Goal: Information Seeking & Learning: Find specific fact

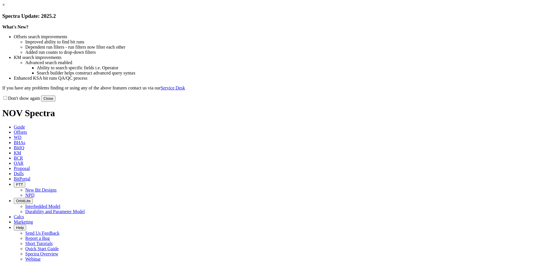
click at [55, 101] on button "Close" at bounding box center [48, 98] width 14 height 6
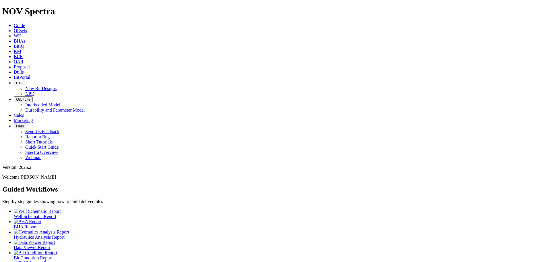
click at [24, 69] on span "Dulls" at bounding box center [19, 71] width 10 height 5
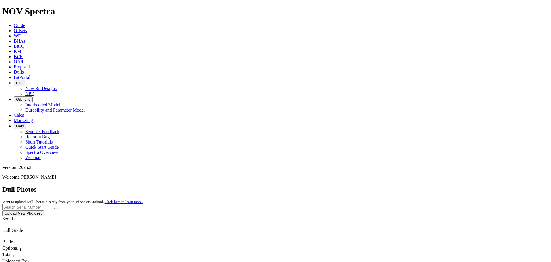
click at [53, 204] on input "text" at bounding box center [27, 207] width 51 height 6
type input "A316190"
click at [54, 207] on button "submit" at bounding box center [56, 208] width 5 height 2
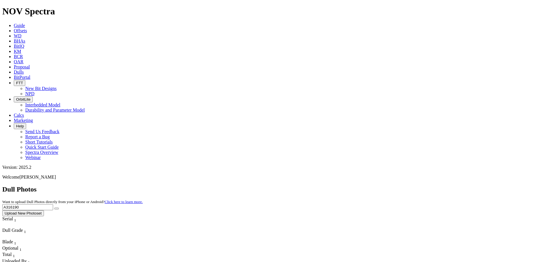
click at [14, 69] on icon at bounding box center [14, 71] width 0 height 5
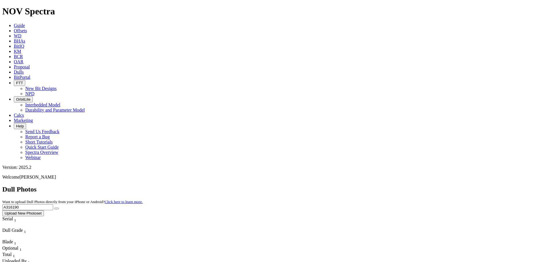
click at [14, 69] on icon at bounding box center [14, 71] width 0 height 5
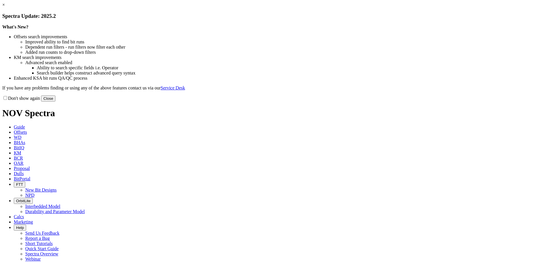
click at [55, 101] on button "Close" at bounding box center [48, 98] width 14 height 6
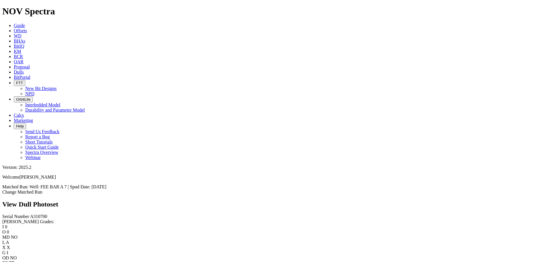
scroll to position [402, 0]
click at [24, 69] on span "Dulls" at bounding box center [19, 71] width 10 height 5
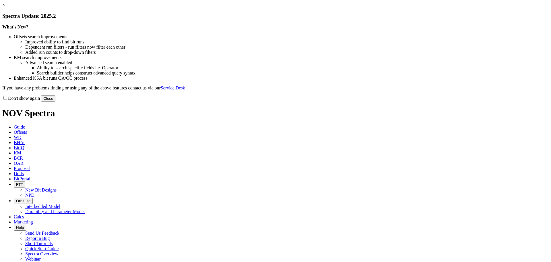
click at [55, 101] on button "Close" at bounding box center [48, 98] width 14 height 6
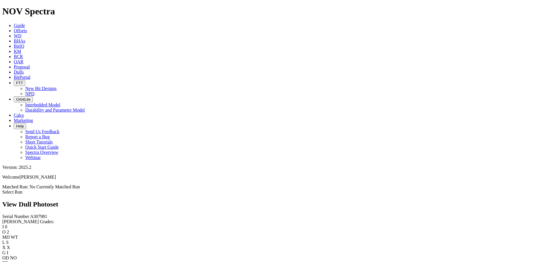
scroll to position [373, 0]
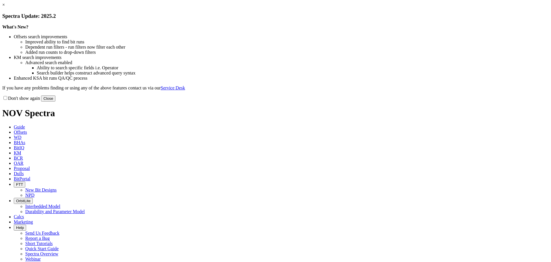
click at [55, 101] on button "Close" at bounding box center [48, 98] width 14 height 6
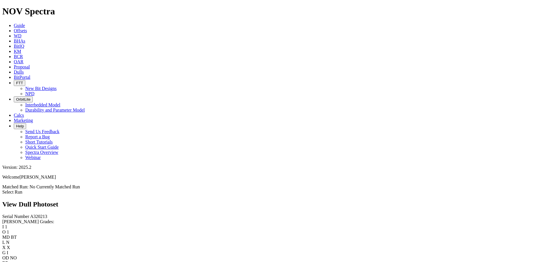
scroll to position [402, 0]
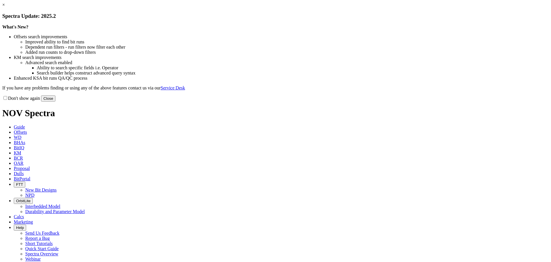
click at [390, 101] on div "× Spectra Update: 2025.2 What's New? Offsets search improvements Improved abili…" at bounding box center [275, 51] width 547 height 99
click at [55, 101] on button "Close" at bounding box center [48, 98] width 14 height 6
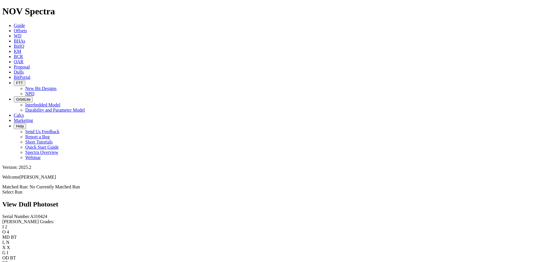
scroll to position [657, 0]
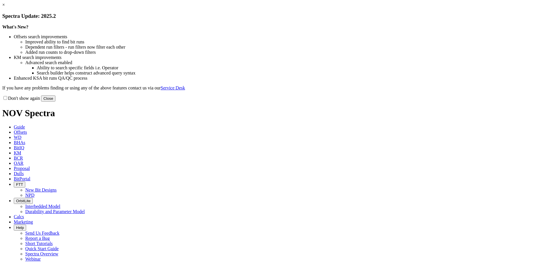
click at [55, 101] on button "Close" at bounding box center [48, 98] width 14 height 6
click at [388, 101] on div at bounding box center [275, 101] width 547 height 0
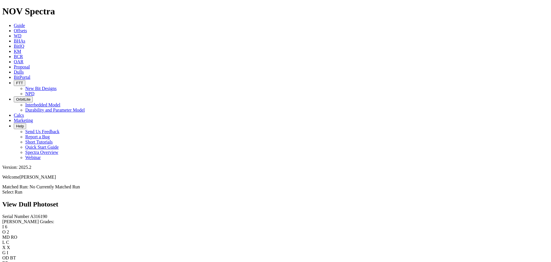
scroll to position [431, 0]
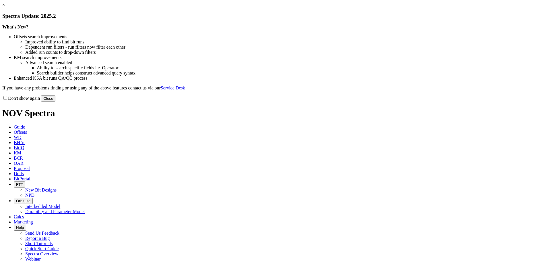
click at [55, 101] on button "Close" at bounding box center [48, 98] width 14 height 6
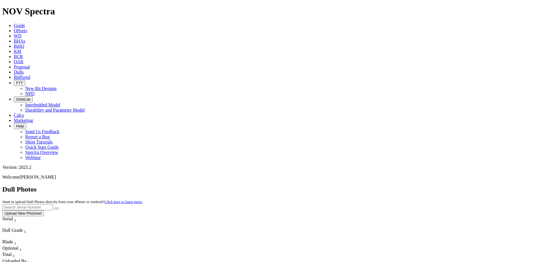
scroll to position [115, 0]
click at [53, 204] on input "text" at bounding box center [27, 207] width 51 height 6
type input "A310424"
click at [54, 207] on button "submit" at bounding box center [56, 208] width 5 height 2
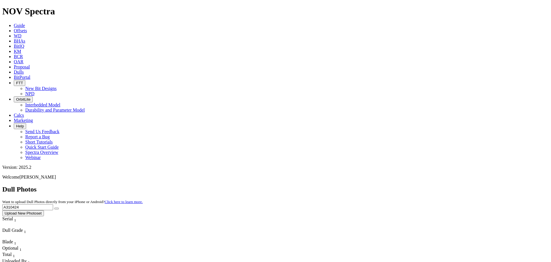
scroll to position [0, 0]
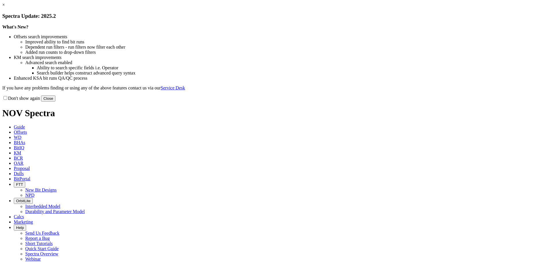
click at [55, 101] on button "Close" at bounding box center [48, 98] width 14 height 6
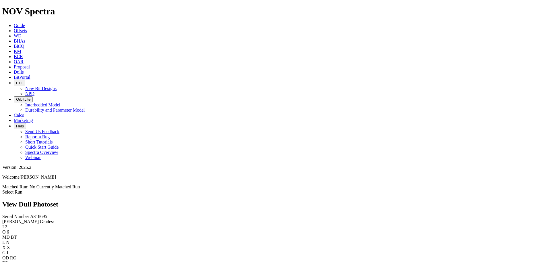
click at [14, 69] on icon at bounding box center [14, 71] width 0 height 5
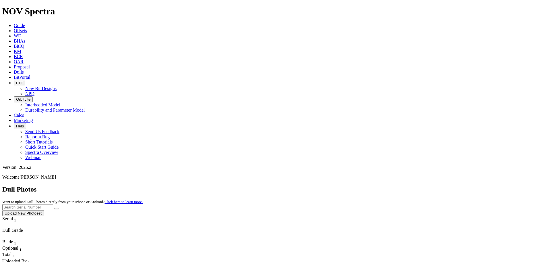
scroll to position [78, 0]
click at [53, 204] on input "text" at bounding box center [27, 207] width 51 height 6
type input "A321572"
click at [57, 208] on icon "submit" at bounding box center [57, 208] width 0 height 0
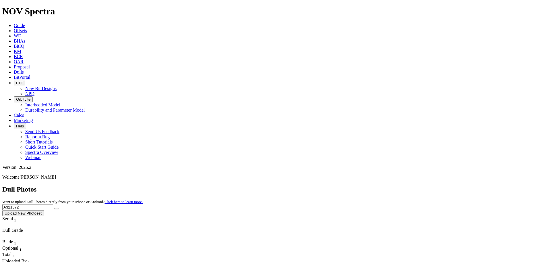
scroll to position [0, 0]
drag, startPoint x: 447, startPoint y: 25, endPoint x: 345, endPoint y: 14, distance: 102.8
type input "A318695"
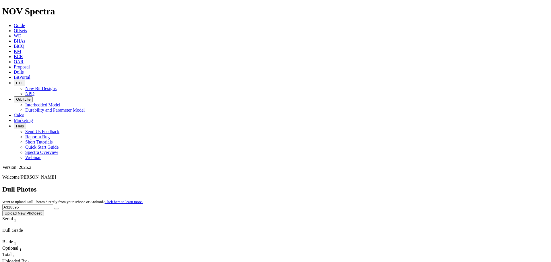
click at [54, 207] on button "submit" at bounding box center [56, 208] width 5 height 2
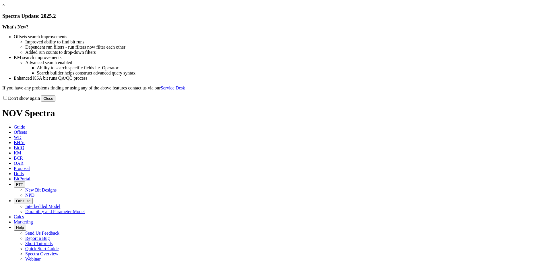
drag, startPoint x: 380, startPoint y: 152, endPoint x: 392, endPoint y: 158, distance: 13.2
click at [384, 101] on div "Don't show again Close" at bounding box center [275, 98] width 547 height 6
drag, startPoint x: 392, startPoint y: 158, endPoint x: 388, endPoint y: 156, distance: 4.3
click at [55, 101] on button "Close" at bounding box center [48, 98] width 14 height 6
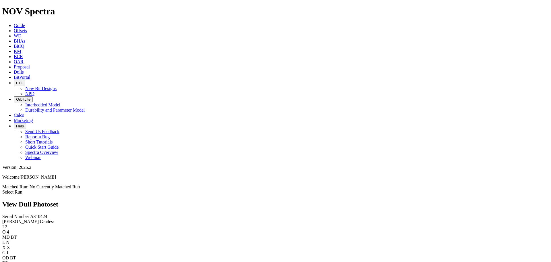
scroll to position [201, 0]
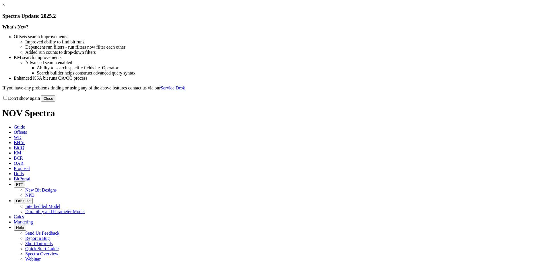
click at [55, 101] on button "Close" at bounding box center [48, 98] width 14 height 6
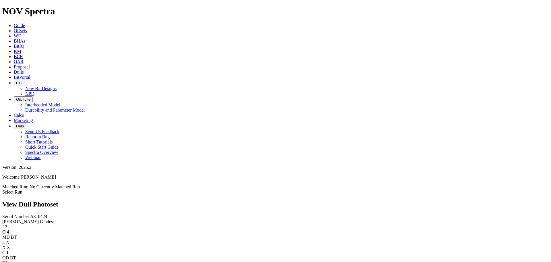
scroll to position [858, 0]
click at [14, 69] on icon at bounding box center [14, 71] width 0 height 5
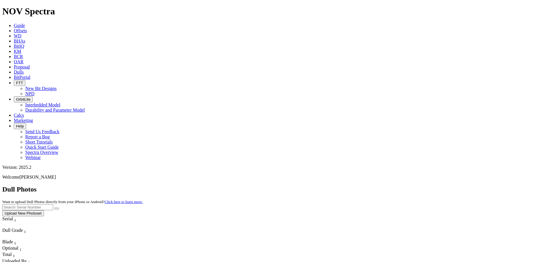
scroll to position [1281, 0]
click at [53, 204] on input "text" at bounding box center [27, 207] width 51 height 6
type input "A314533"
click at [54, 207] on button "submit" at bounding box center [56, 208] width 5 height 2
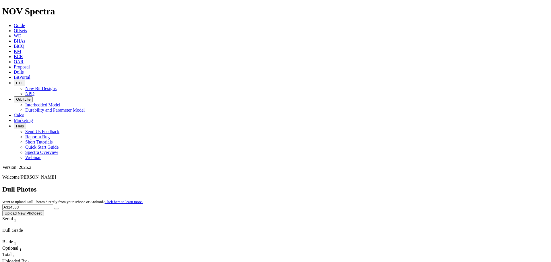
scroll to position [0, 0]
drag, startPoint x: 457, startPoint y: 26, endPoint x: 370, endPoint y: 20, distance: 86.9
click at [371, 185] on div "Dull Photos Want to upload Dull Photos directly from your iPhone or Android? Cl…" at bounding box center [275, 200] width 547 height 31
click at [54, 207] on button "submit" at bounding box center [56, 208] width 5 height 2
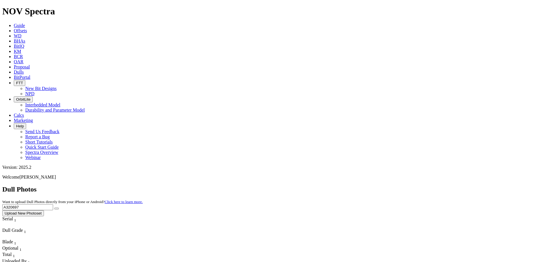
drag, startPoint x: 437, startPoint y: 26, endPoint x: 380, endPoint y: 25, distance: 57.4
click at [380, 185] on div "Dull Photos Want to upload Dull Photos directly from your iPhone or Android? Cl…" at bounding box center [275, 200] width 547 height 31
click at [54, 207] on button "submit" at bounding box center [56, 208] width 5 height 2
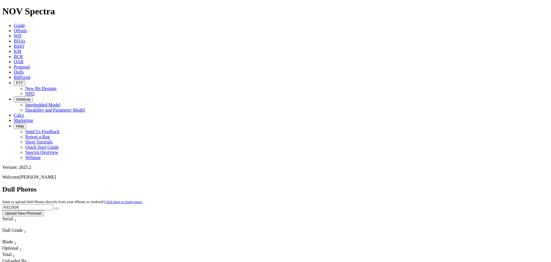
drag, startPoint x: 429, startPoint y: 27, endPoint x: 349, endPoint y: 29, distance: 80.4
click at [349, 185] on div "Dull Photos Want to upload Dull Photos directly from your iPhone or Android? Cl…" at bounding box center [275, 200] width 547 height 31
type input "F319714"
click at [54, 207] on button "submit" at bounding box center [56, 208] width 5 height 2
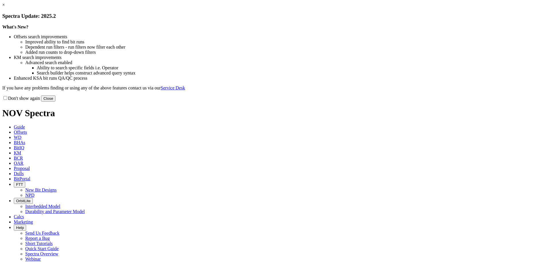
click at [55, 101] on button "Close" at bounding box center [48, 98] width 14 height 6
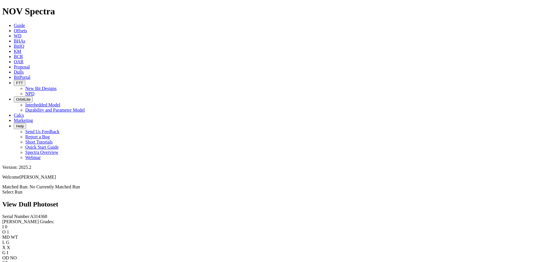
scroll to position [603, 0]
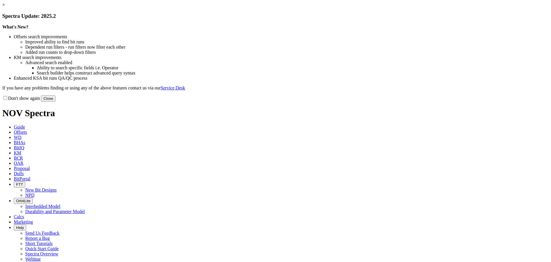
click at [55, 101] on button "Close" at bounding box center [48, 98] width 14 height 6
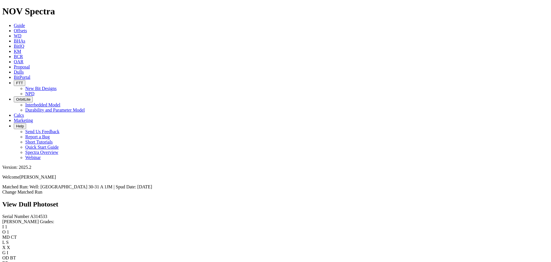
scroll to position [1091, 0]
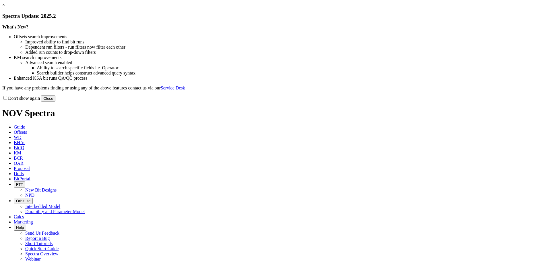
click at [55, 101] on button "Close" at bounding box center [48, 98] width 14 height 6
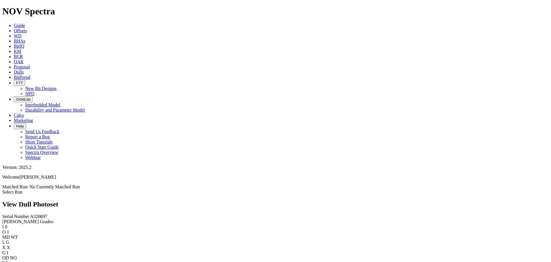
scroll to position [258, 0]
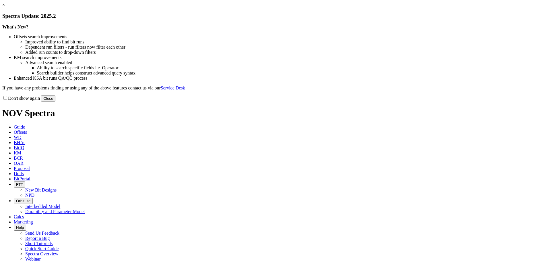
click at [55, 101] on button "Close" at bounding box center [48, 98] width 14 height 6
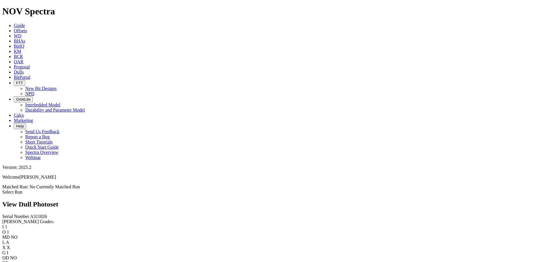
scroll to position [890, 0]
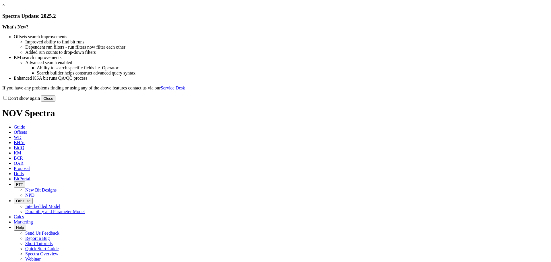
click at [55, 101] on button "Close" at bounding box center [48, 98] width 14 height 6
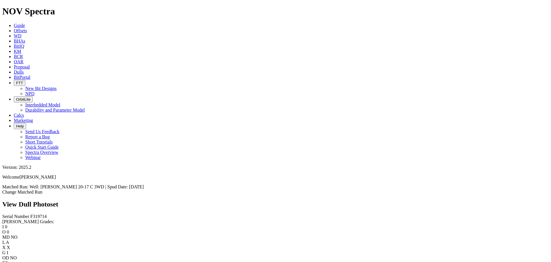
scroll to position [574, 0]
click at [24, 69] on link "Dulls" at bounding box center [19, 71] width 10 height 5
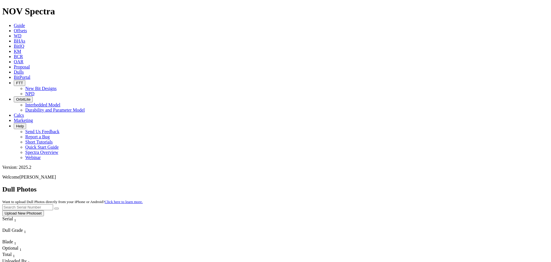
scroll to position [698, 0]
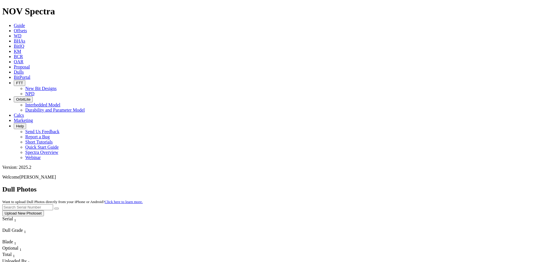
drag, startPoint x: 438, startPoint y: 21, endPoint x: 432, endPoint y: 21, distance: 5.2
click at [53, 204] on input "text" at bounding box center [27, 207] width 51 height 6
click at [54, 207] on button "submit" at bounding box center [56, 208] width 5 height 2
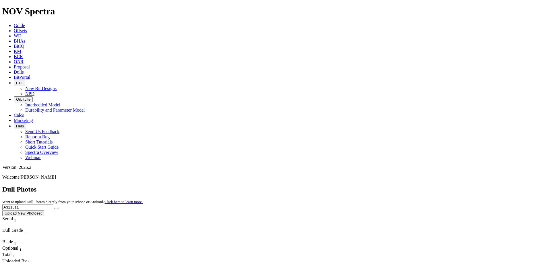
drag, startPoint x: 430, startPoint y: 26, endPoint x: 379, endPoint y: 26, distance: 50.5
click at [379, 185] on div "Dull Photos Want to upload Dull Photos directly from your iPhone or Android? Cl…" at bounding box center [275, 200] width 547 height 31
click at [54, 207] on button "submit" at bounding box center [56, 208] width 5 height 2
click at [53, 204] on input "A317895" at bounding box center [27, 207] width 51 height 6
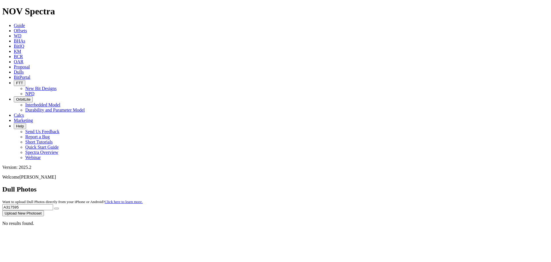
type input "A317595"
click at [54, 207] on button "submit" at bounding box center [56, 208] width 5 height 2
click at [24, 69] on span "Dulls" at bounding box center [19, 71] width 10 height 5
click at [24, 69] on link "Dulls" at bounding box center [19, 71] width 10 height 5
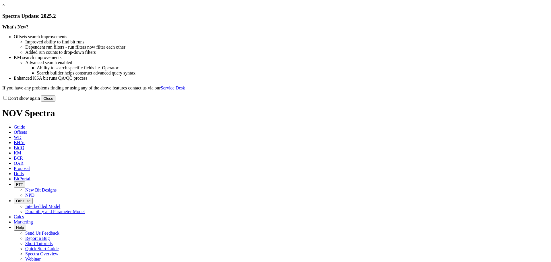
click at [55, 101] on button "Close" at bounding box center [48, 98] width 14 height 6
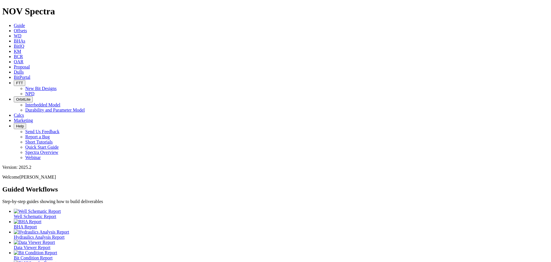
click at [24, 69] on span "Dulls" at bounding box center [19, 71] width 10 height 5
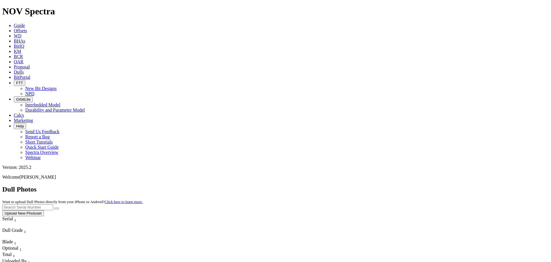
click at [53, 204] on input "text" at bounding box center [27, 207] width 51 height 6
type input "A320280"
click at [54, 207] on button "submit" at bounding box center [56, 208] width 5 height 2
click at [24, 69] on link "Dulls" at bounding box center [19, 71] width 10 height 5
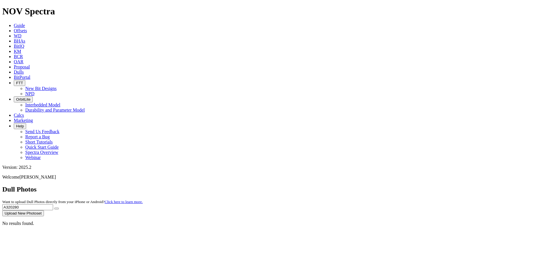
click at [24, 69] on span "Dulls" at bounding box center [19, 71] width 10 height 5
click at [218, 221] on div "No results found." at bounding box center [275, 223] width 547 height 5
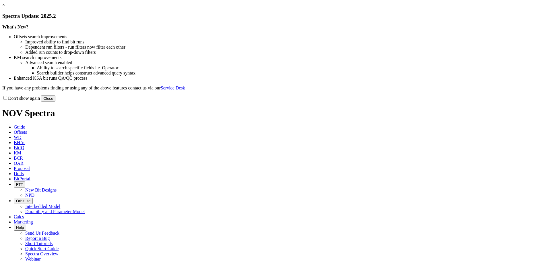
click at [55, 101] on button "Close" at bounding box center [48, 98] width 14 height 6
click at [396, 101] on div "Don't show again Close" at bounding box center [275, 98] width 547 height 6
click at [55, 101] on button "Close" at bounding box center [48, 98] width 14 height 6
click at [404, 90] on div "What's New? Offsets search improvements Improved ability to find bit runs Depen…" at bounding box center [275, 57] width 547 height 66
click at [397, 90] on div "What's New? Offsets search improvements Improved ability to find bit runs Depen…" at bounding box center [275, 57] width 547 height 66
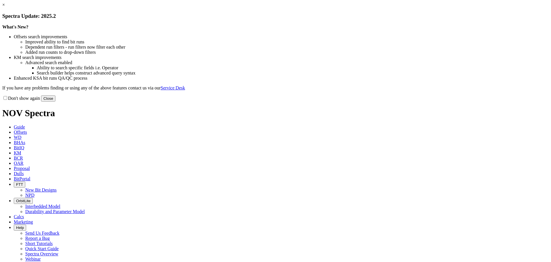
click at [55, 101] on button "Close" at bounding box center [48, 98] width 14 height 6
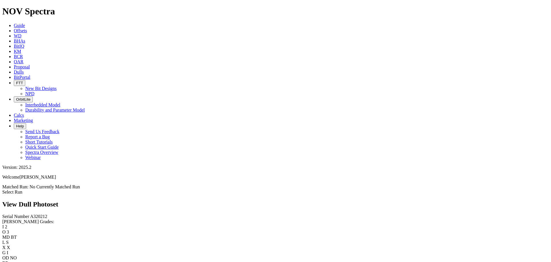
scroll to position [459, 0]
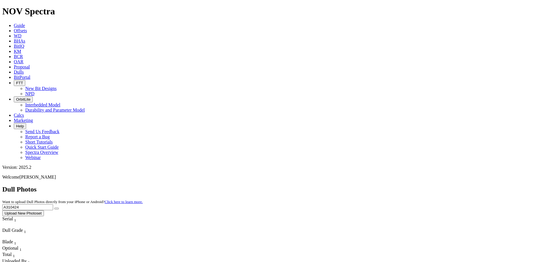
click at [24, 69] on link "Dulls" at bounding box center [19, 71] width 10 height 5
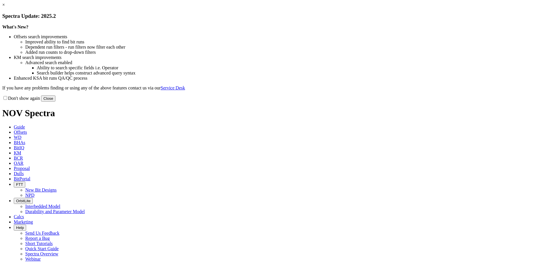
click at [403, 101] on div "Don't show again Close" at bounding box center [275, 98] width 547 height 6
click at [55, 101] on button "Close" at bounding box center [48, 98] width 14 height 6
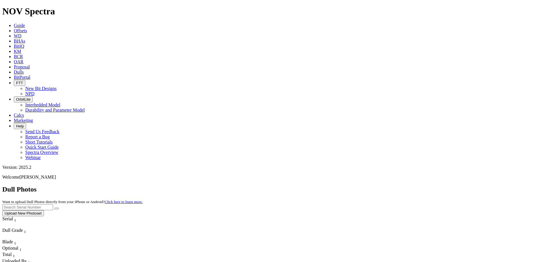
scroll to position [947, 0]
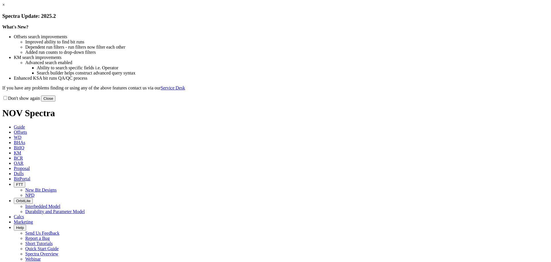
click at [402, 101] on div "Don't show again Close" at bounding box center [275, 98] width 547 height 6
click at [55, 101] on button "Close" at bounding box center [48, 98] width 14 height 6
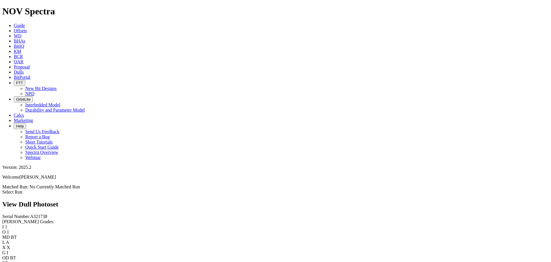
scroll to position [411, 0]
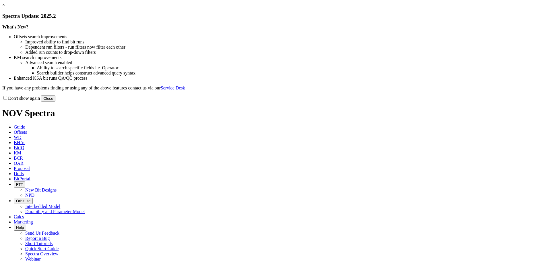
click at [55, 101] on button "Close" at bounding box center [48, 98] width 14 height 6
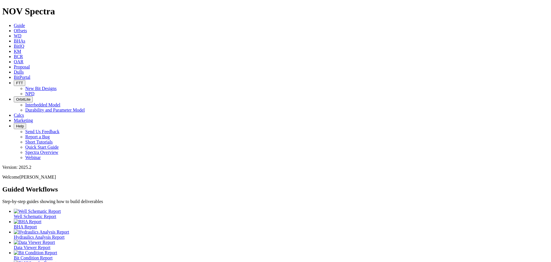
click at [14, 69] on icon at bounding box center [14, 71] width 0 height 5
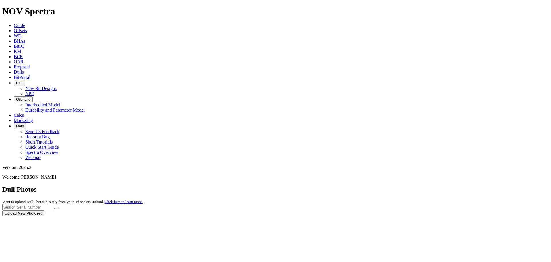
click at [239, 216] on div at bounding box center [275, 216] width 547 height 0
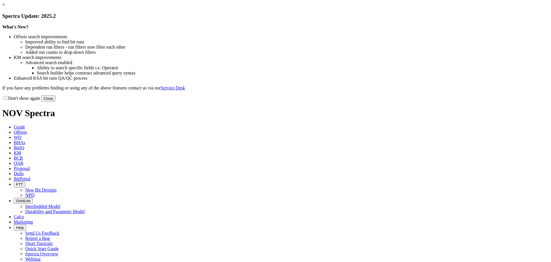
click at [379, 101] on div "Don't show again Close" at bounding box center [275, 98] width 547 height 6
click at [55, 101] on button "Close" at bounding box center [48, 98] width 14 height 6
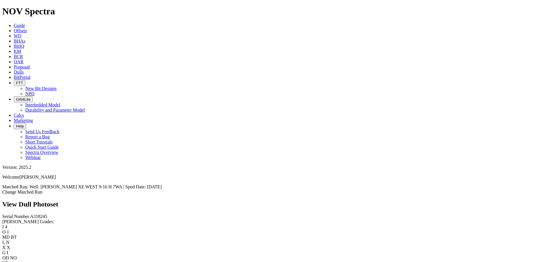
scroll to position [172, 0]
